Goal: Navigation & Orientation: Find specific page/section

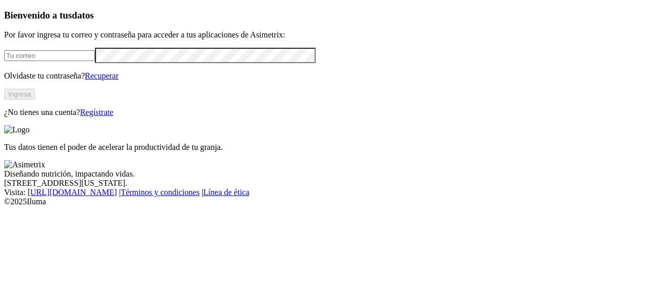
click at [95, 61] on input "email" at bounding box center [49, 55] width 91 height 11
type input "[PERSON_NAME][EMAIL_ADDRESS][PERSON_NAME][DOMAIN_NAME]"
click at [35, 100] on button "Ingresa" at bounding box center [19, 94] width 31 height 11
